Goal: Unclear

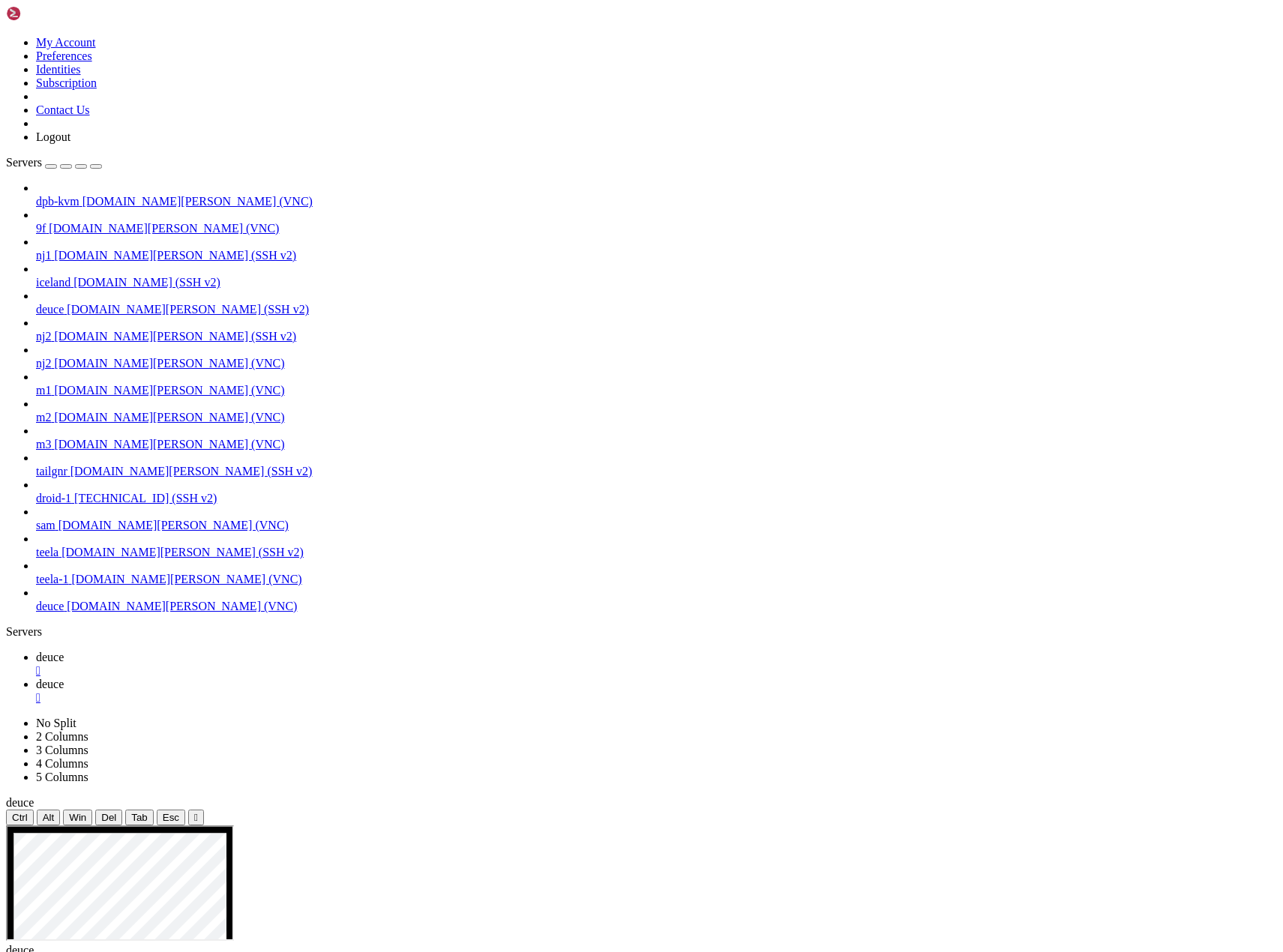
scroll to position [6, 2]
click at [64, 651] on span "deuce" at bounding box center [50, 657] width 28 height 13
